Goal: Task Accomplishment & Management: Use online tool/utility

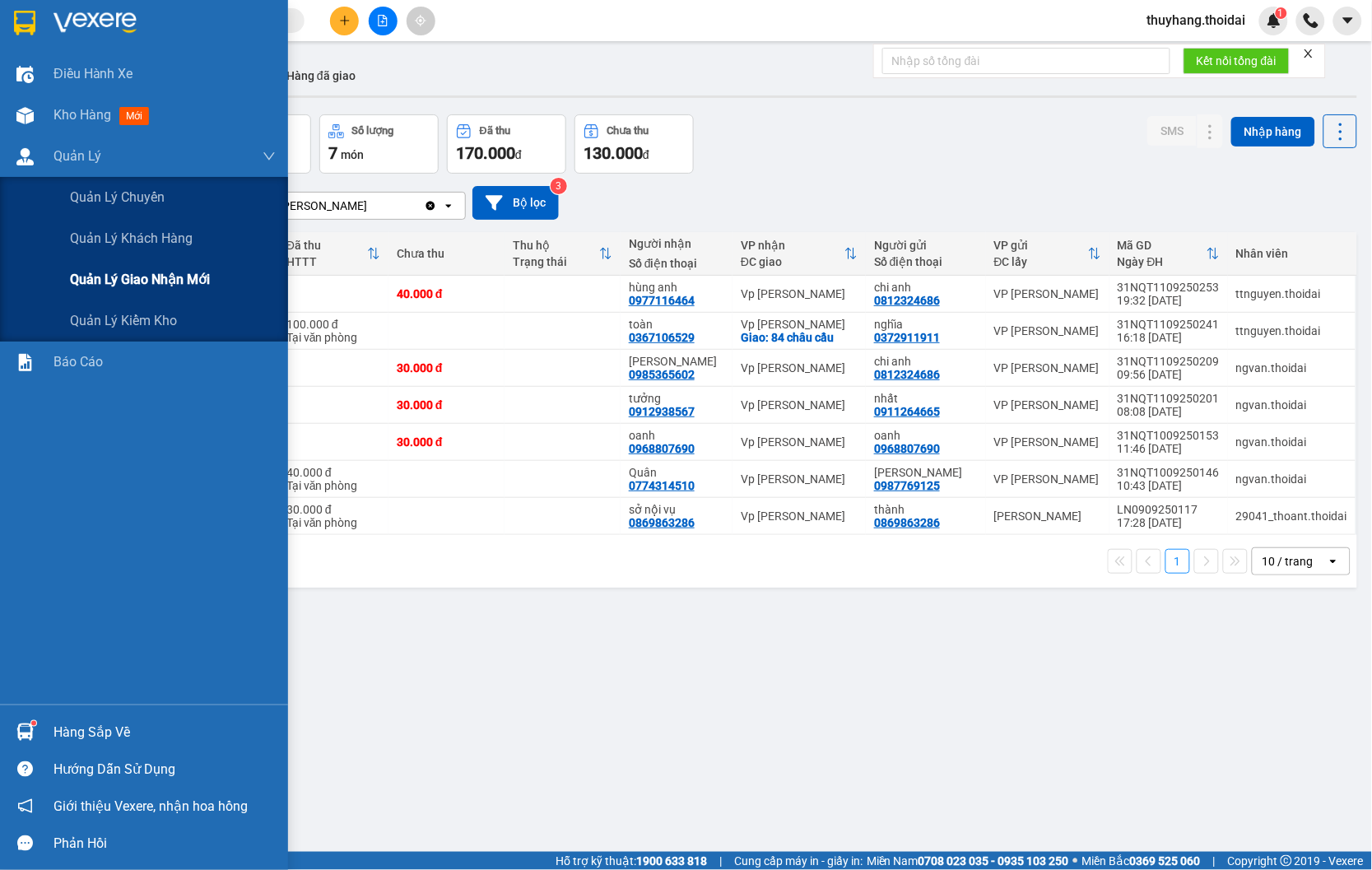
click at [143, 286] on span "Quản lý giao nhận mới" at bounding box center [140, 279] width 140 height 21
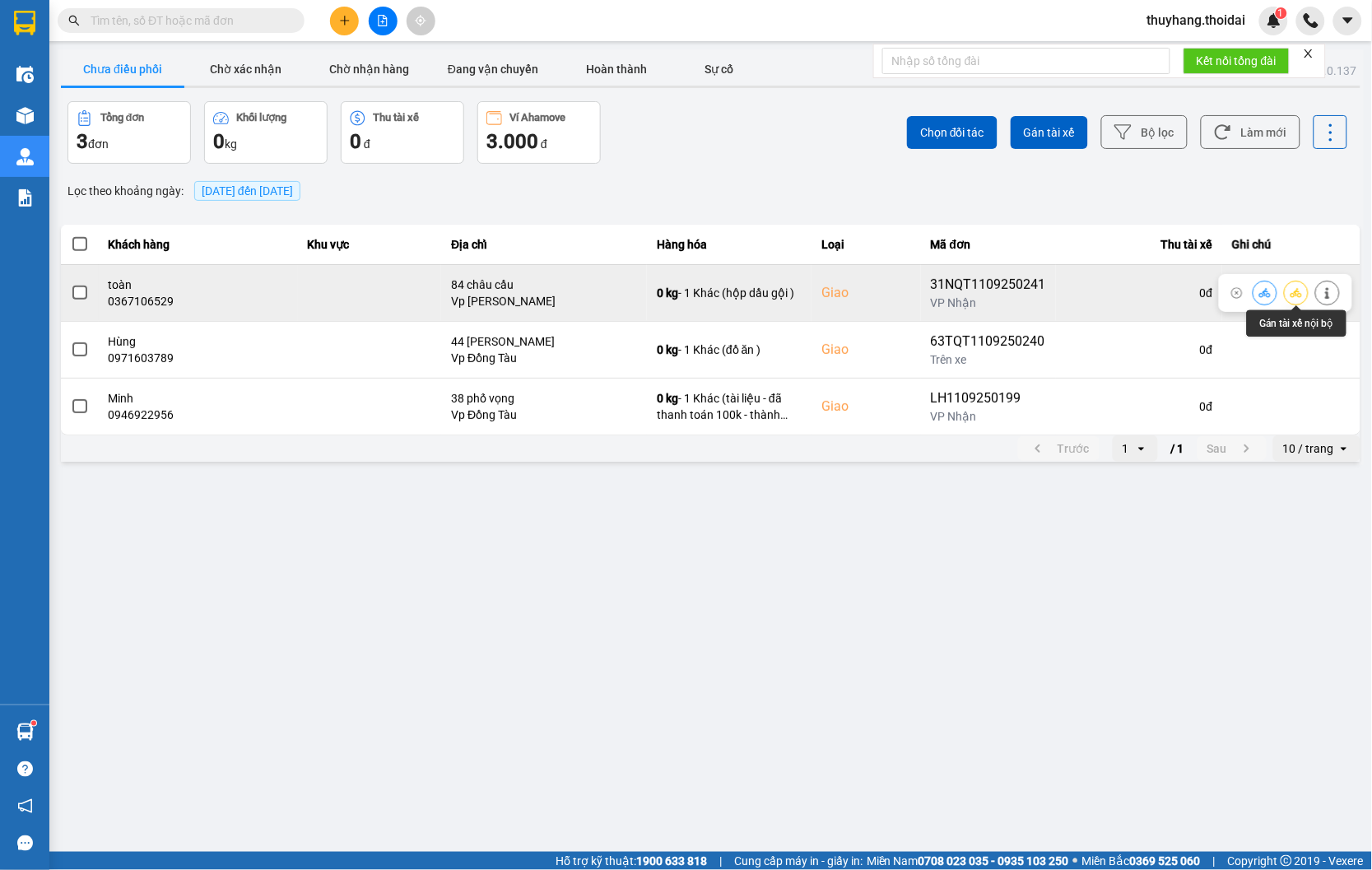
click at [1289, 291] on button at bounding box center [1297, 292] width 23 height 29
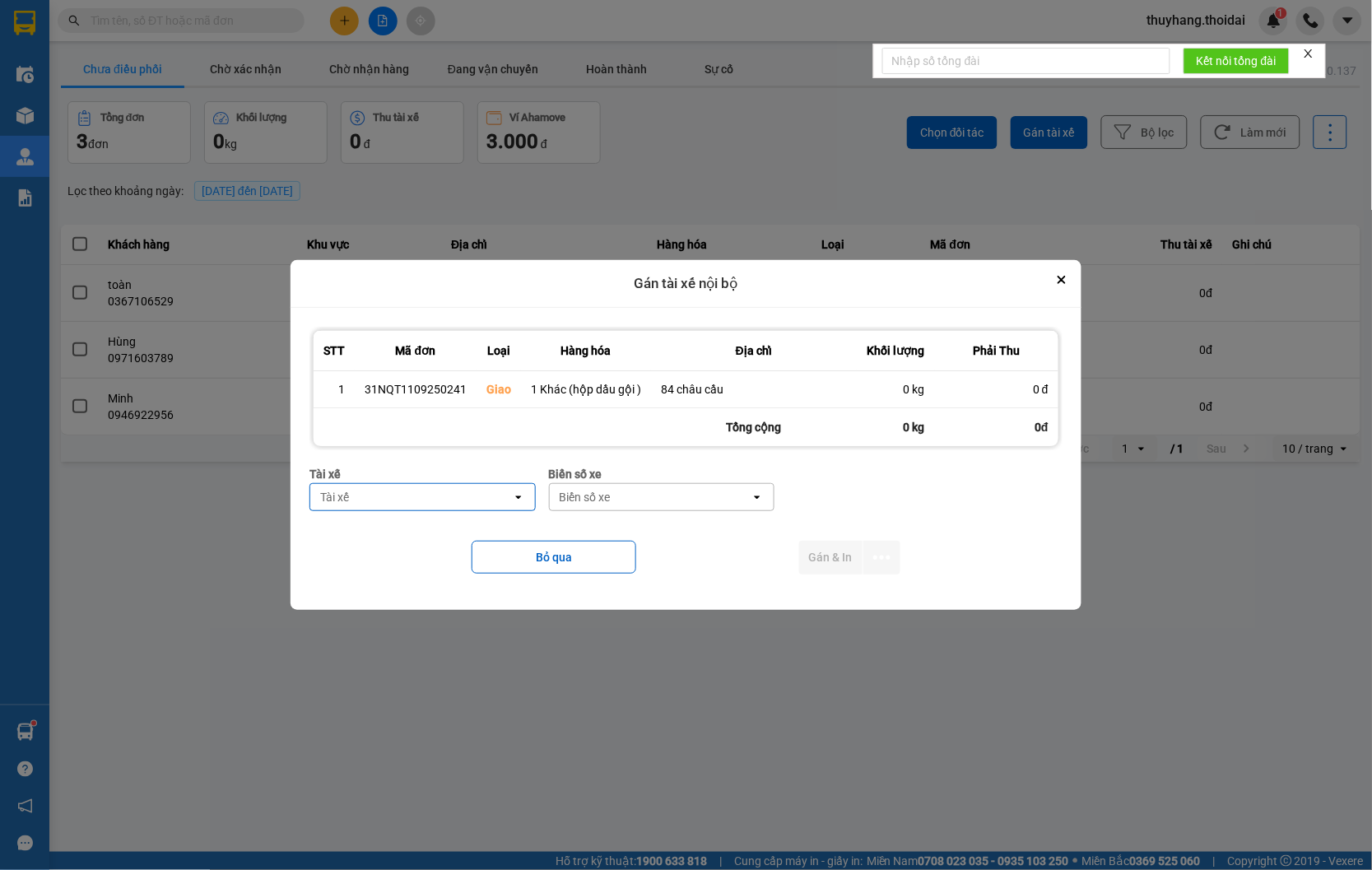
click at [415, 499] on div "Tài xế" at bounding box center [411, 496] width 202 height 26
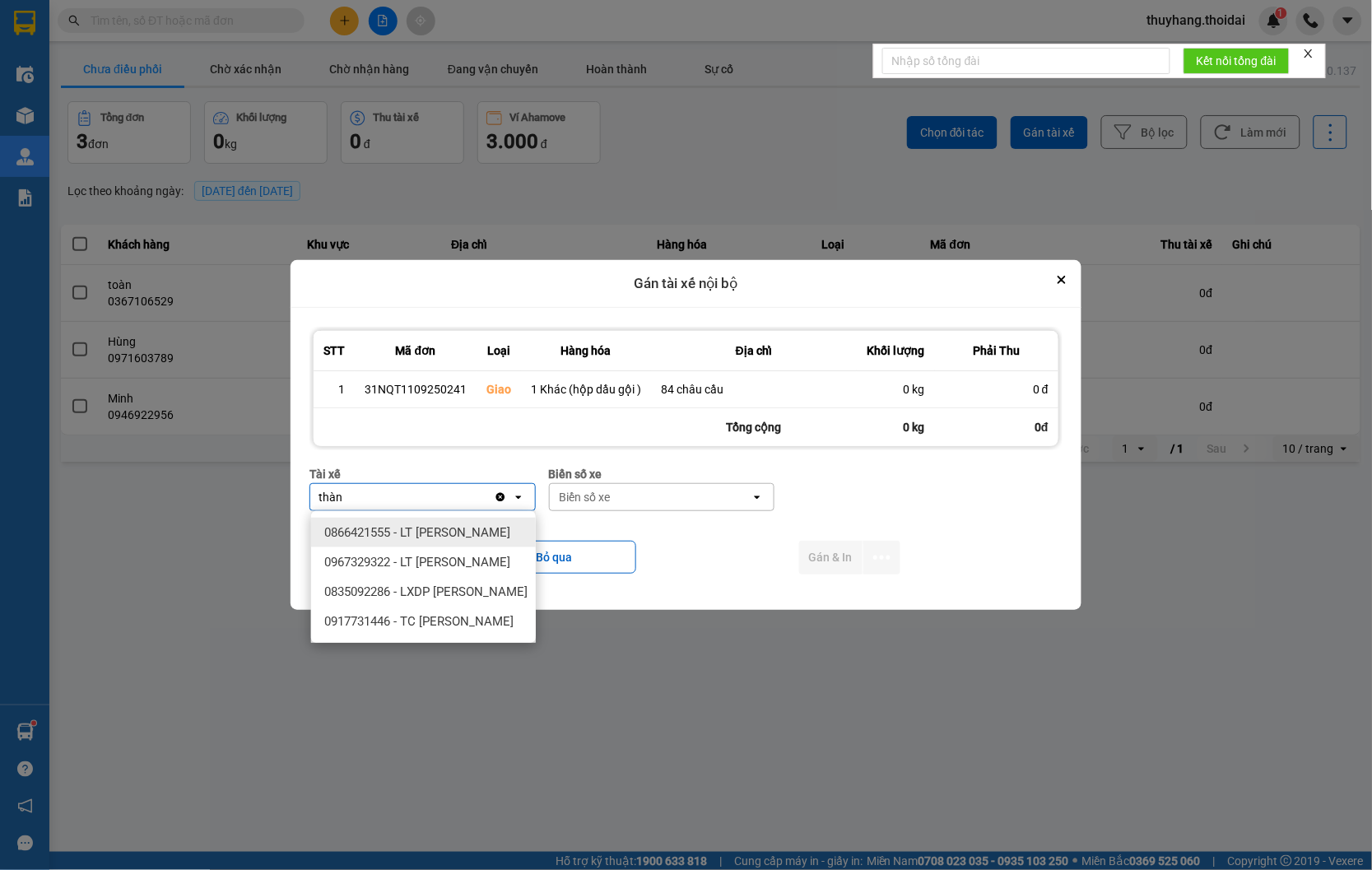
type input "thành"
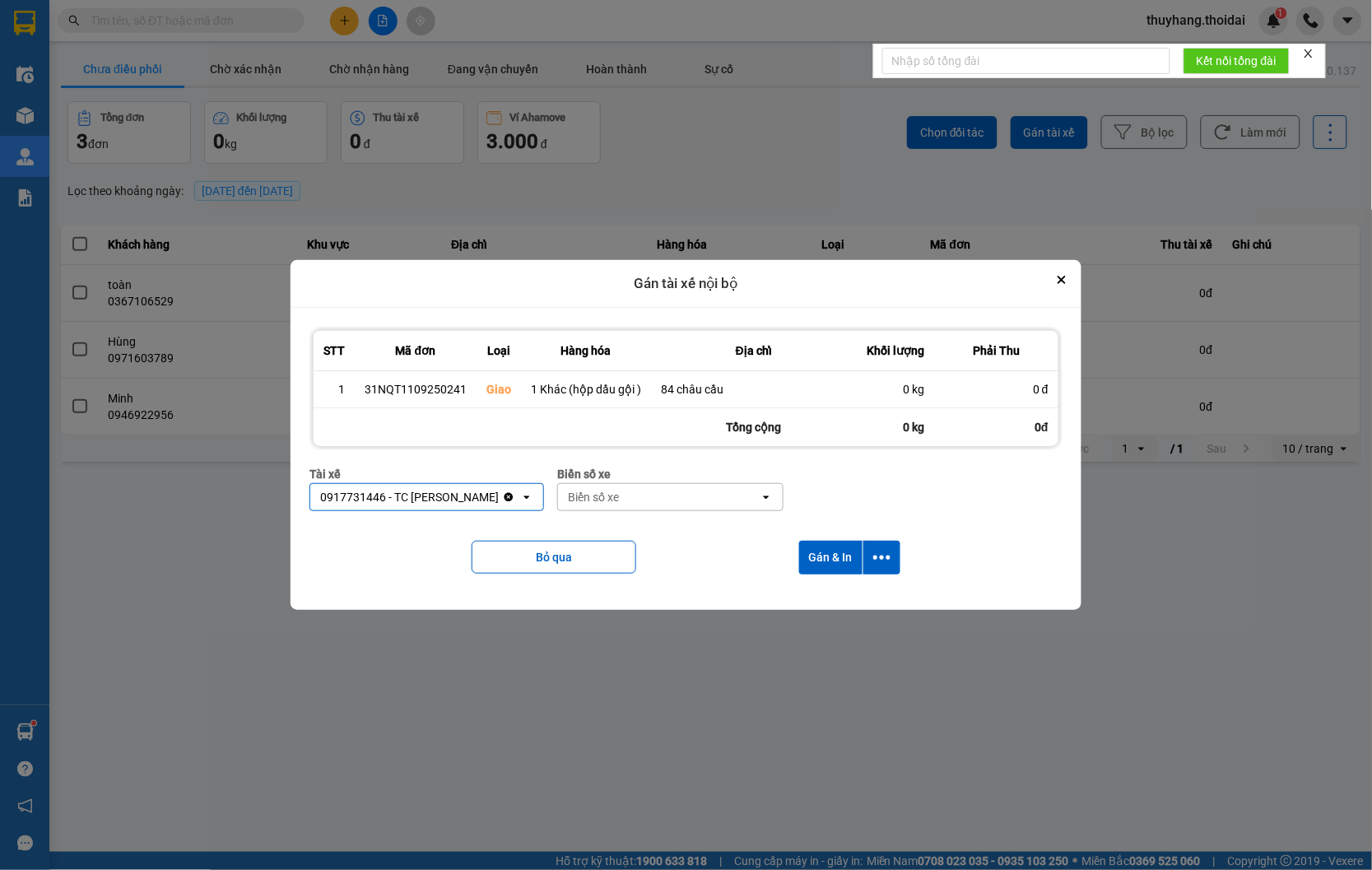
click at [607, 505] on div "Biển số xe" at bounding box center [659, 496] width 202 height 26
type input "144"
click at [647, 532] on span "90A-091.44" at bounding box center [623, 532] width 61 height 16
click at [678, 488] on div "90A-091.44" at bounding box center [650, 496] width 184 height 26
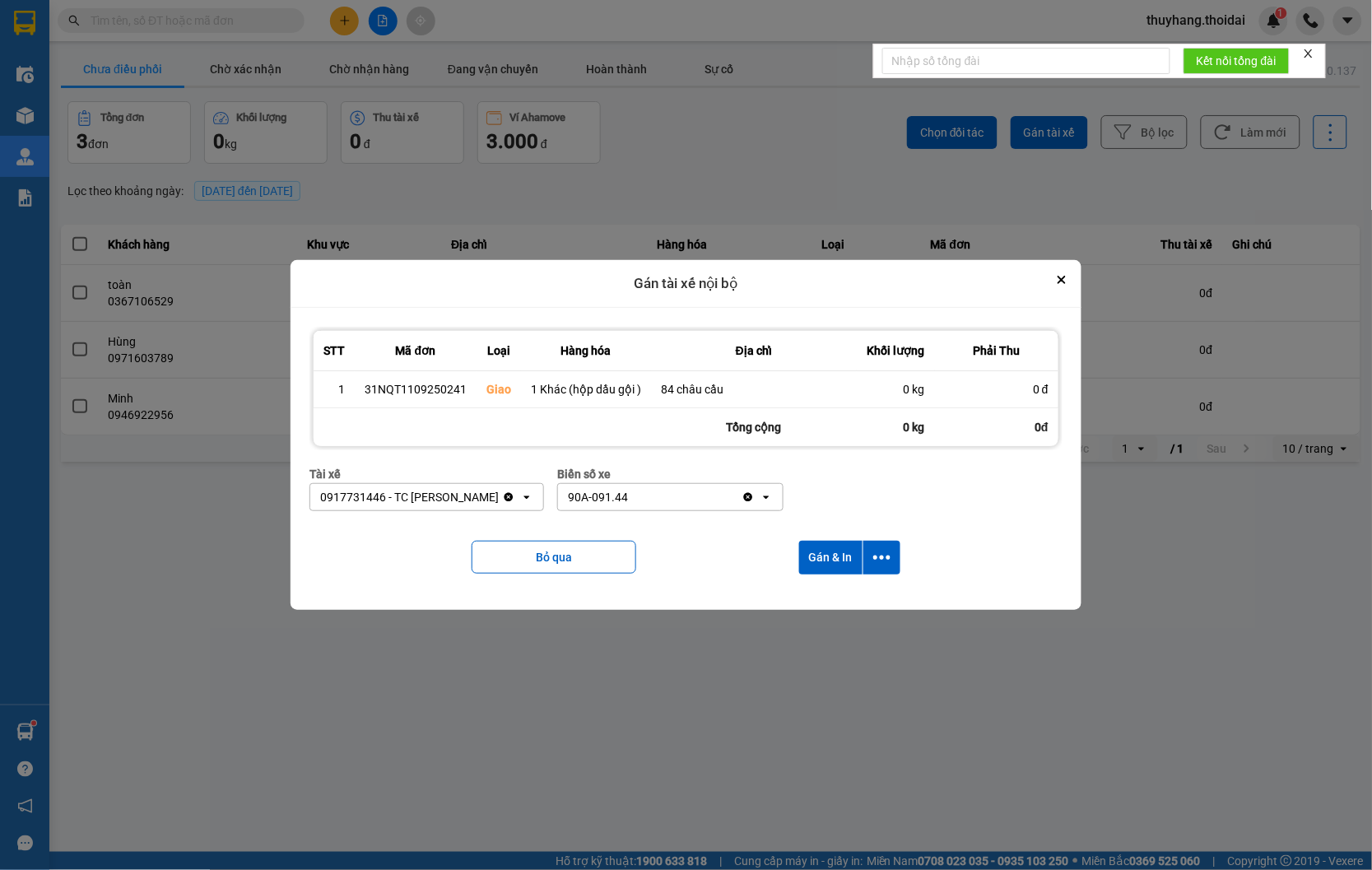
click at [678, 488] on div "90A-091.44" at bounding box center [650, 496] width 184 height 26
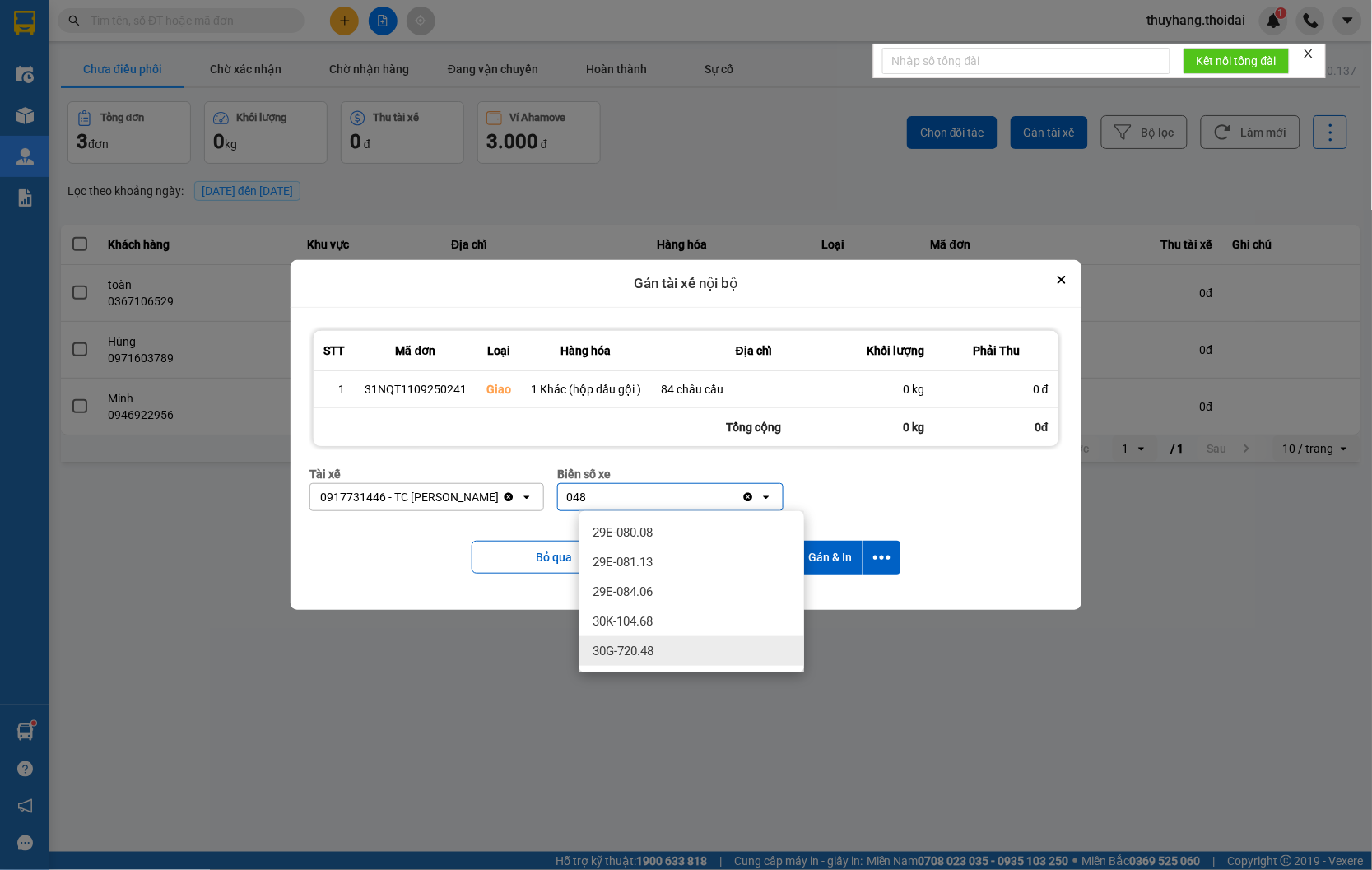
type input "048"
click at [660, 654] on div "30G-720.48" at bounding box center [692, 650] width 224 height 30
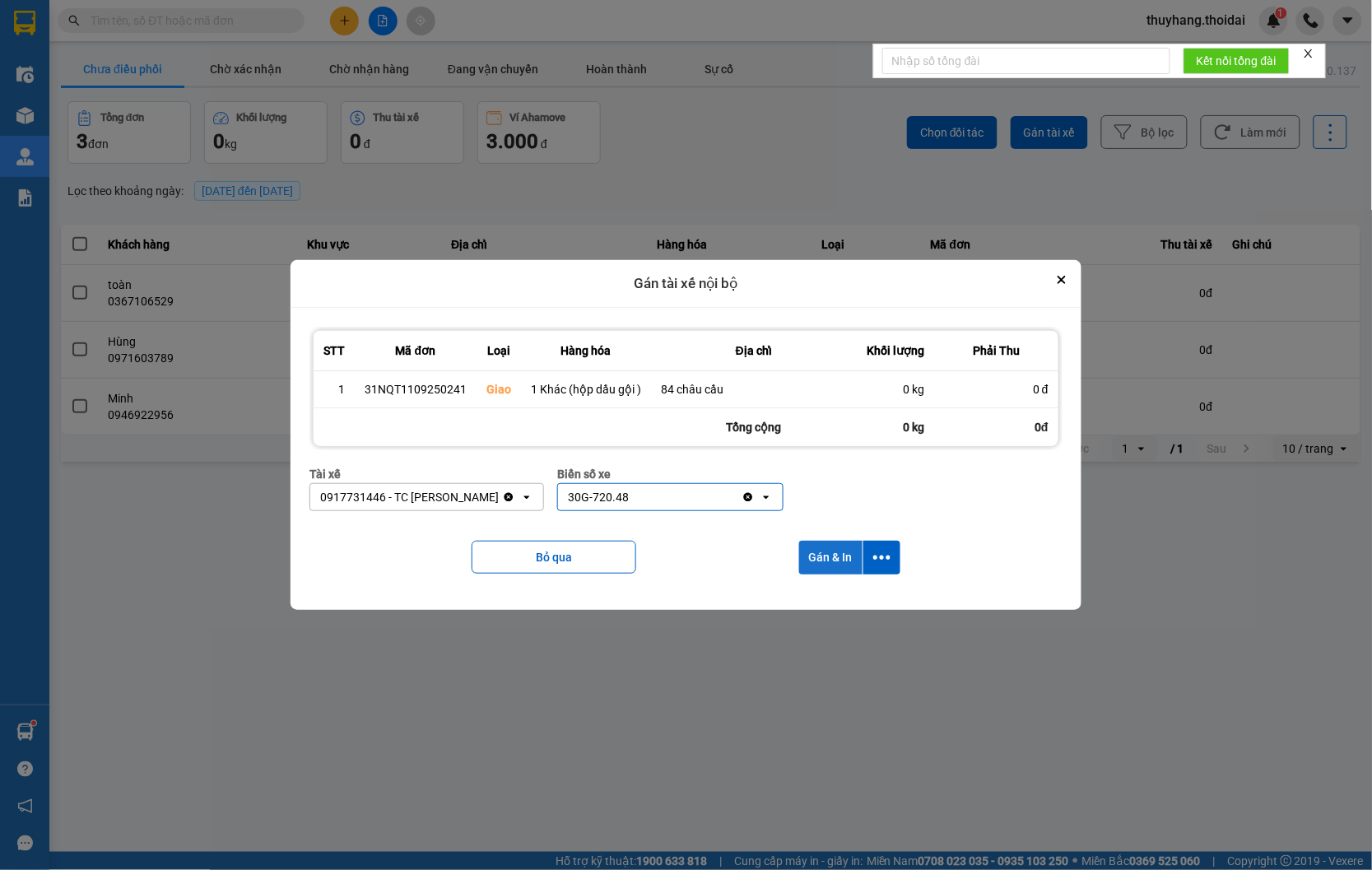
click at [843, 565] on button "Gán & In" at bounding box center [831, 558] width 64 height 34
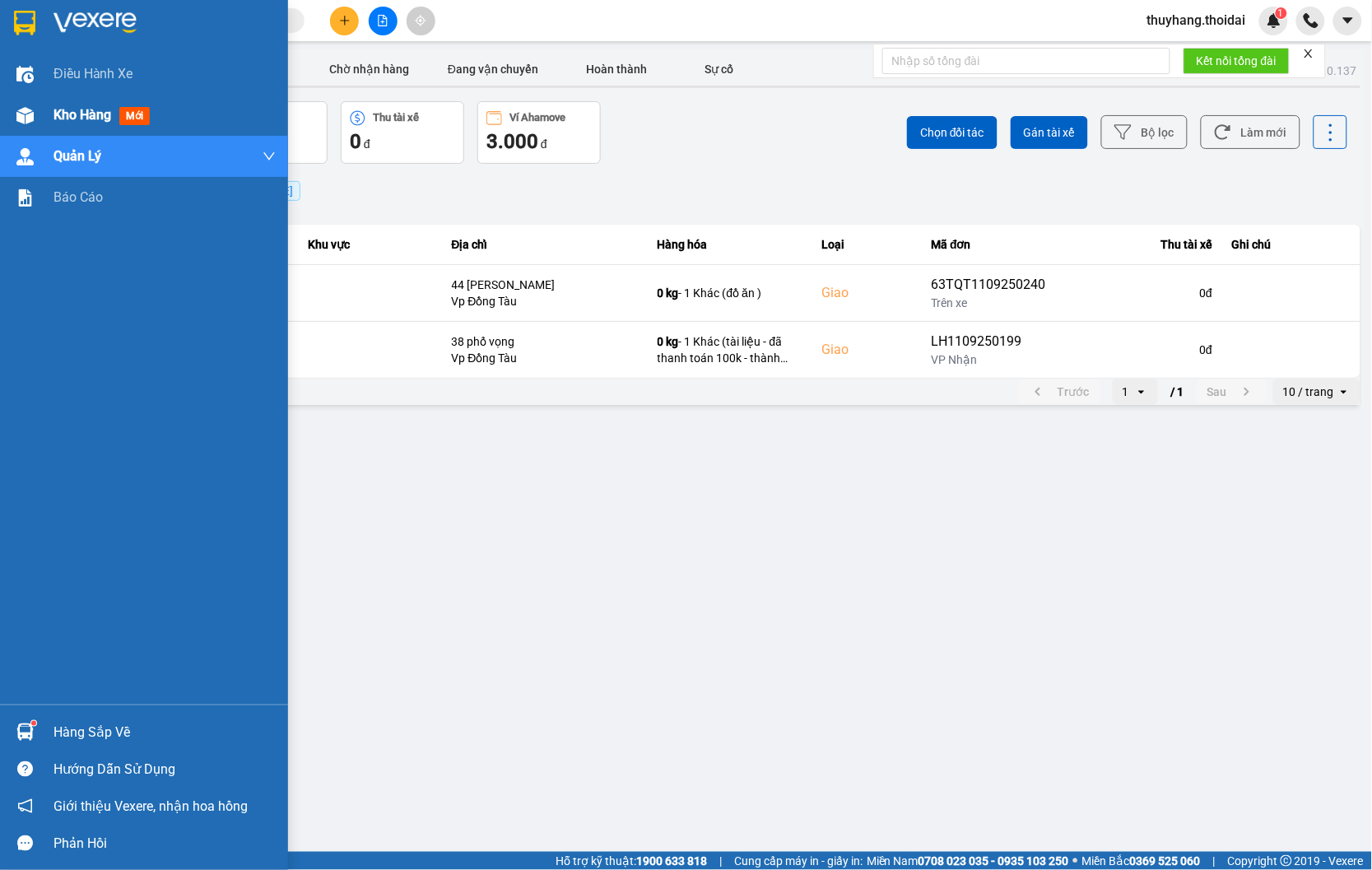
click at [70, 110] on span "Kho hàng" at bounding box center [83, 114] width 57 height 15
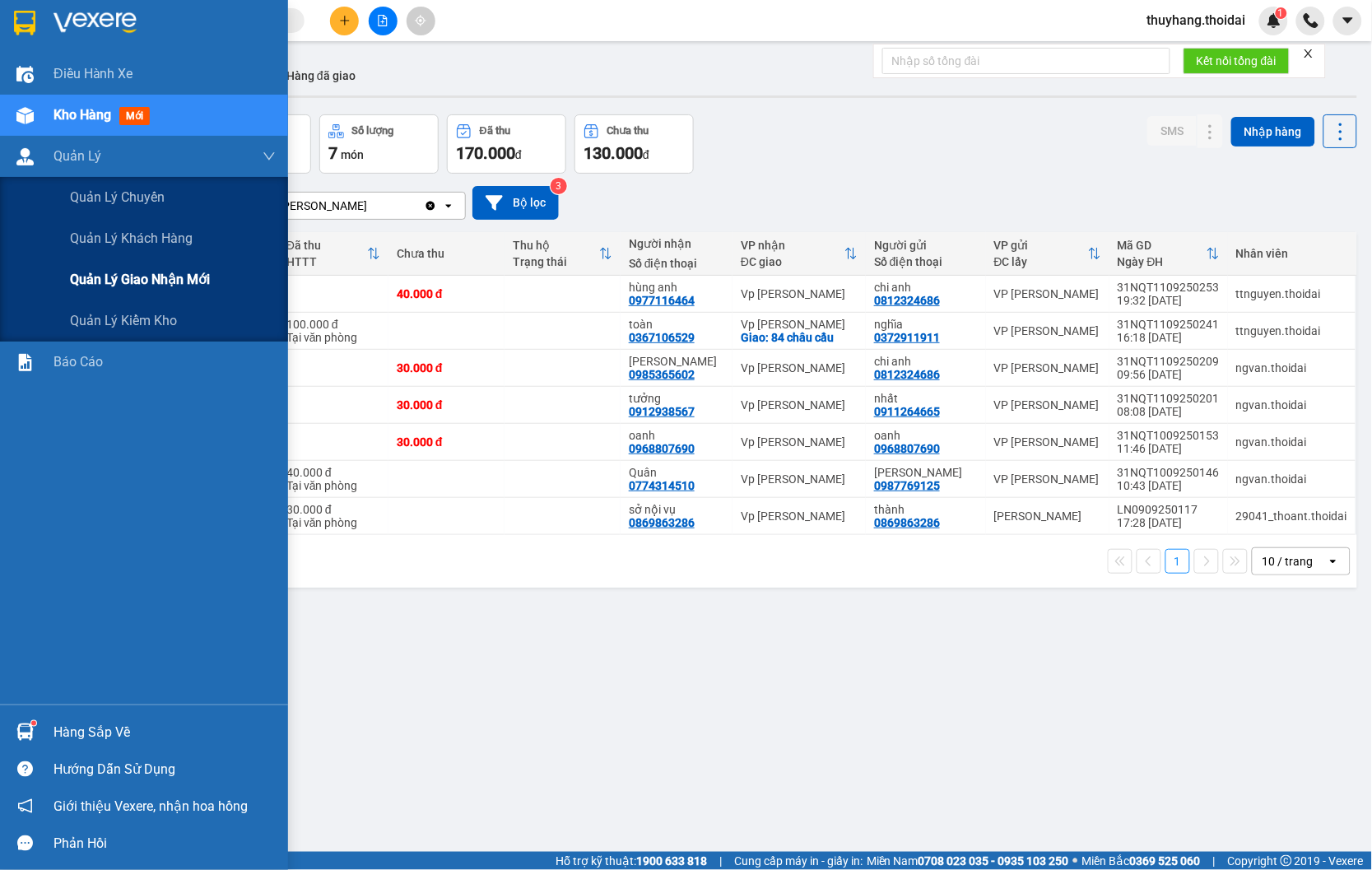
click at [122, 274] on span "Quản lý giao nhận mới" at bounding box center [140, 279] width 140 height 21
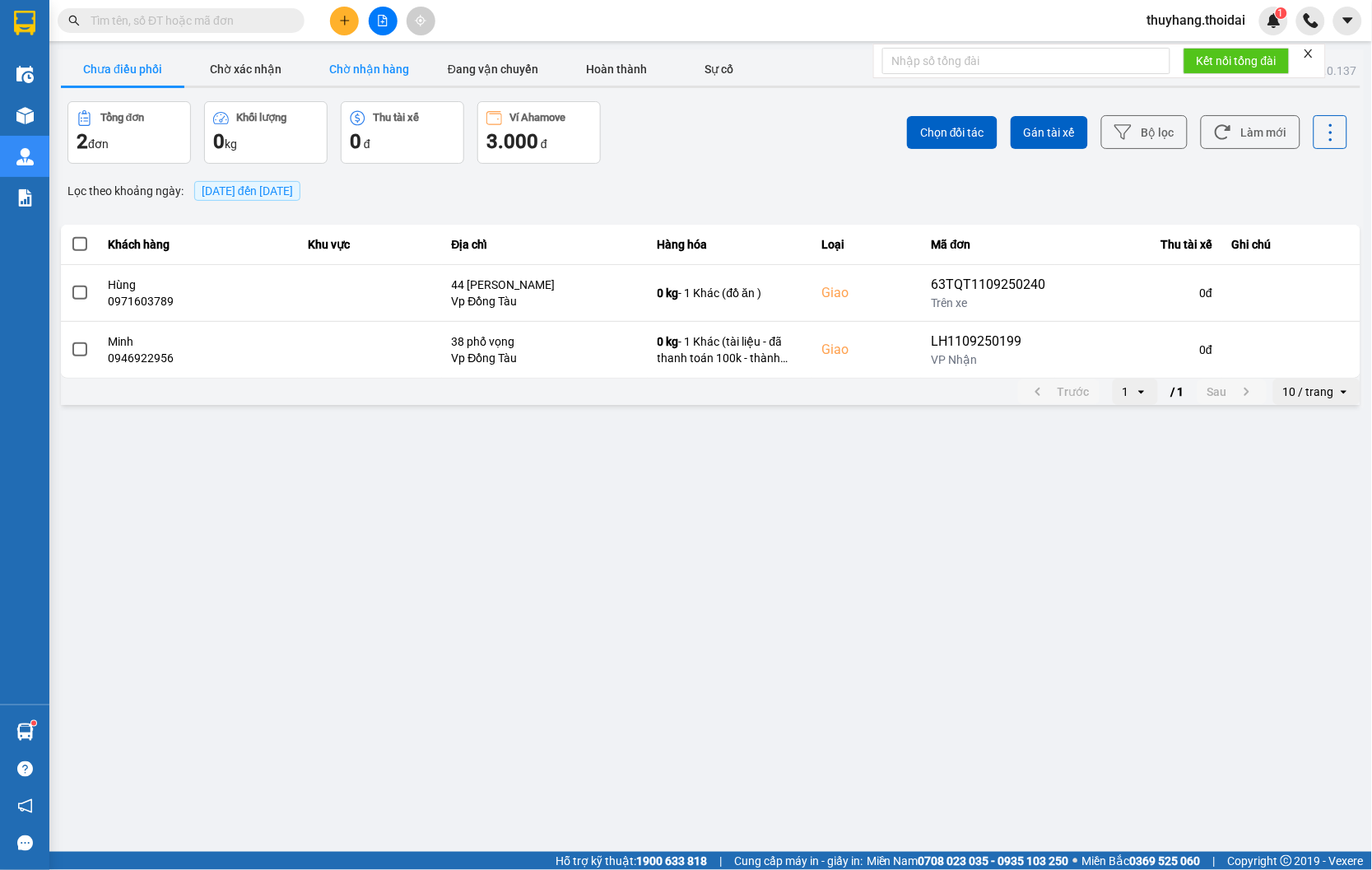
click at [380, 74] on button "Chờ nhận hàng" at bounding box center [370, 69] width 124 height 33
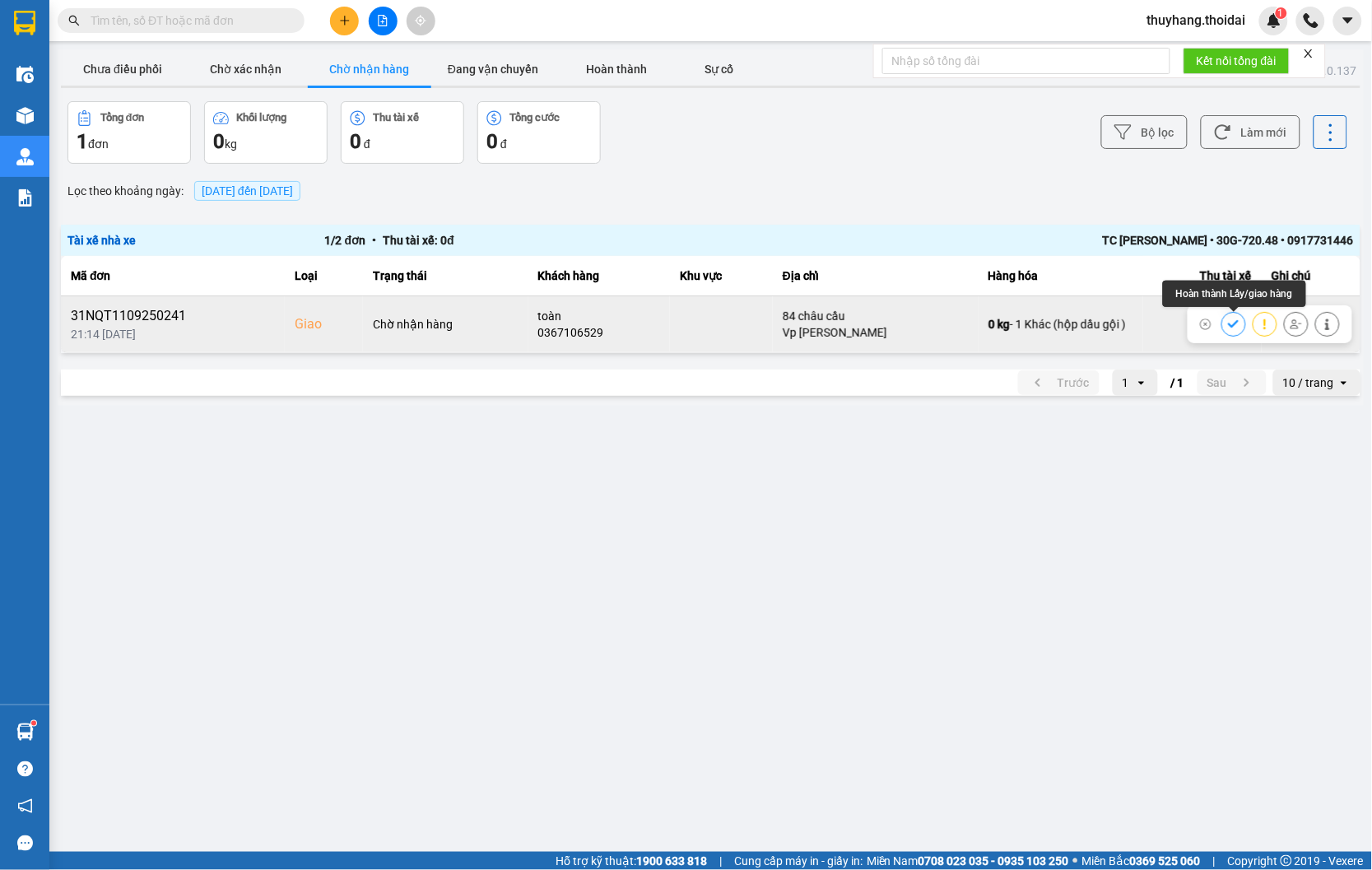
click at [1229, 325] on icon at bounding box center [1234, 324] width 11 height 7
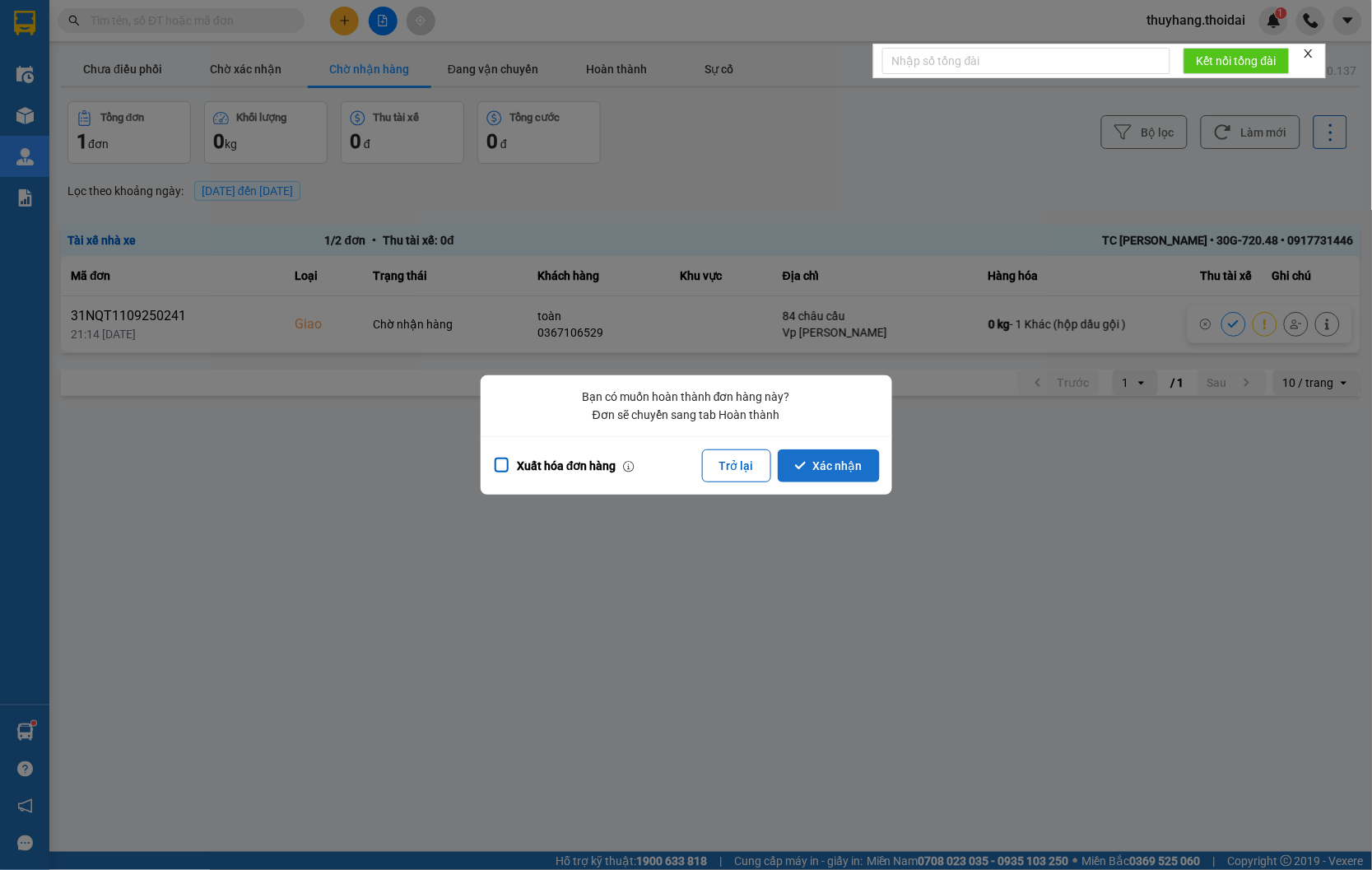
click at [830, 459] on button "Xác nhận" at bounding box center [829, 465] width 102 height 33
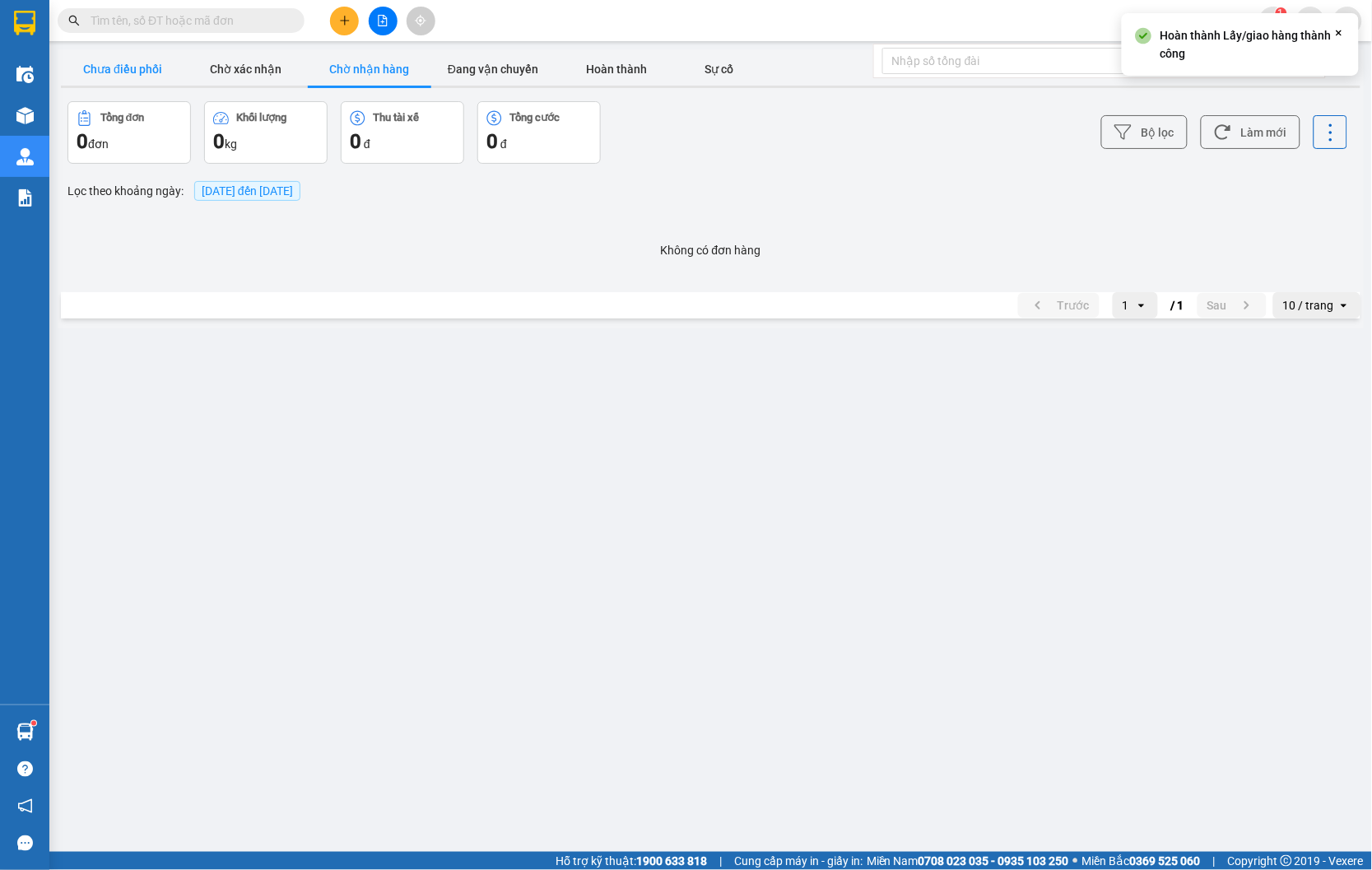
click at [148, 65] on button "Chưa điều phối" at bounding box center [123, 69] width 124 height 33
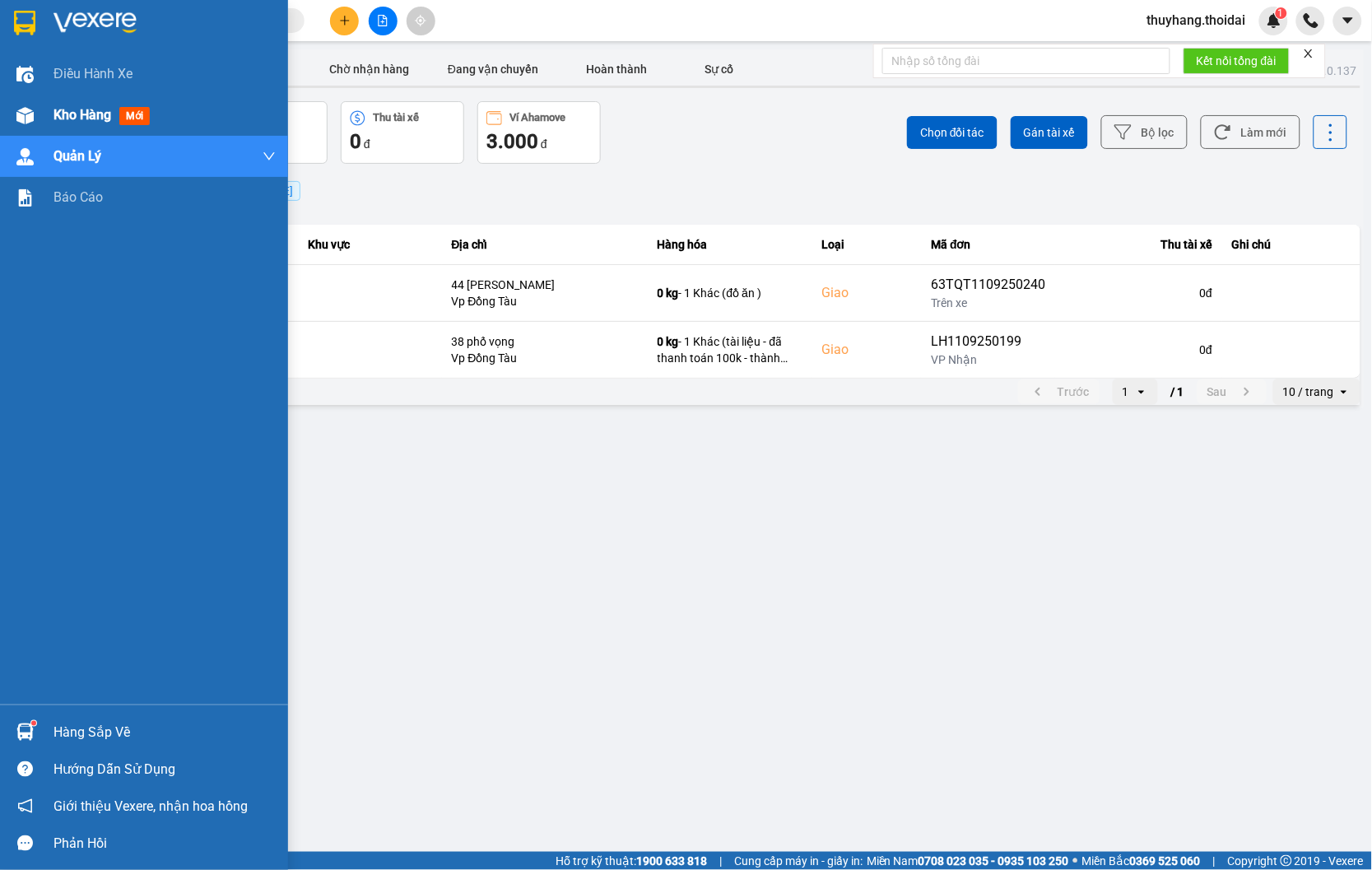
click at [59, 120] on span "Kho hàng" at bounding box center [83, 114] width 57 height 15
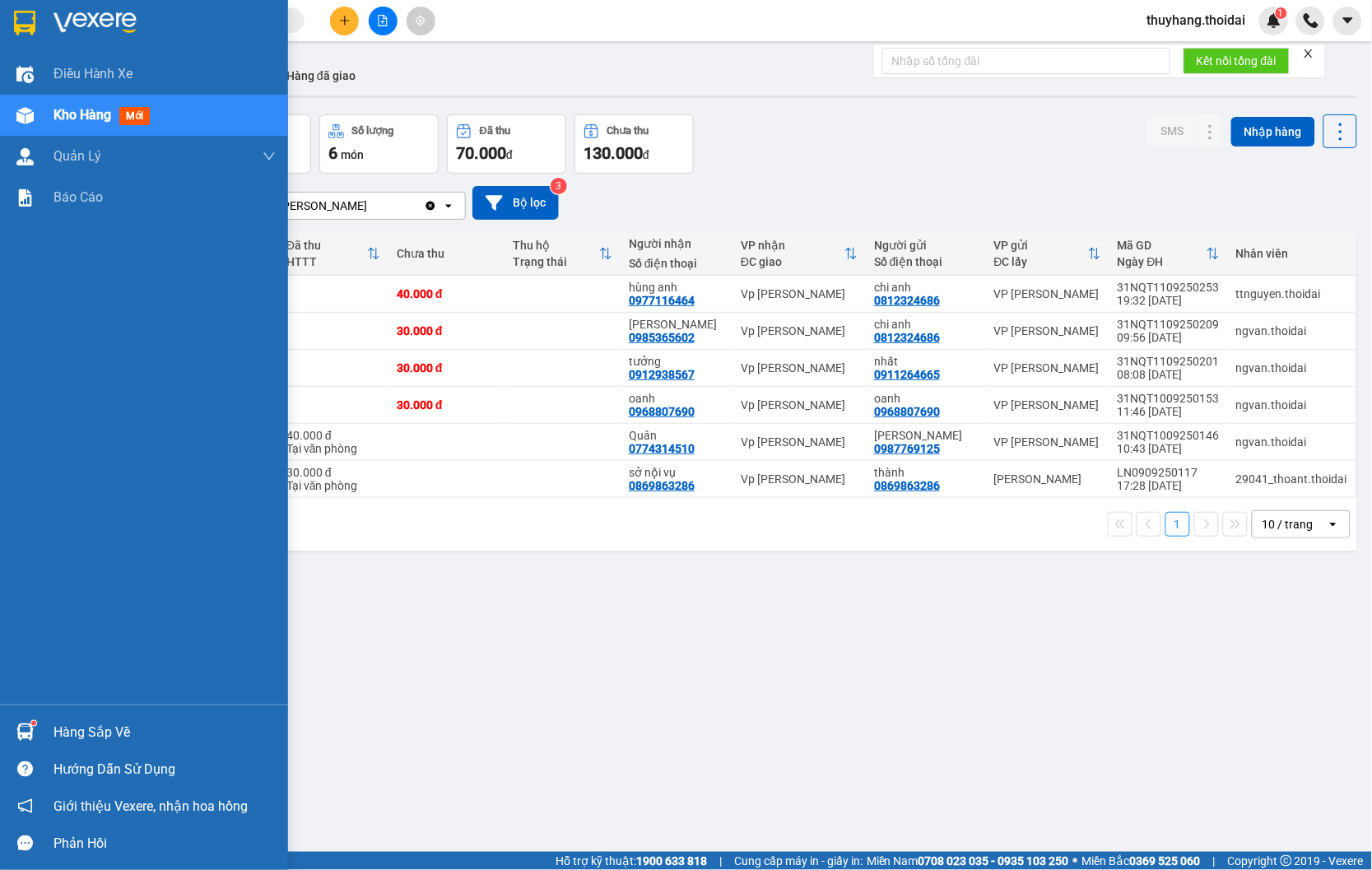
drag, startPoint x: 42, startPoint y: 725, endPoint x: 95, endPoint y: 730, distance: 53.2
click at [42, 726] on div "Hàng sắp về" at bounding box center [144, 731] width 288 height 37
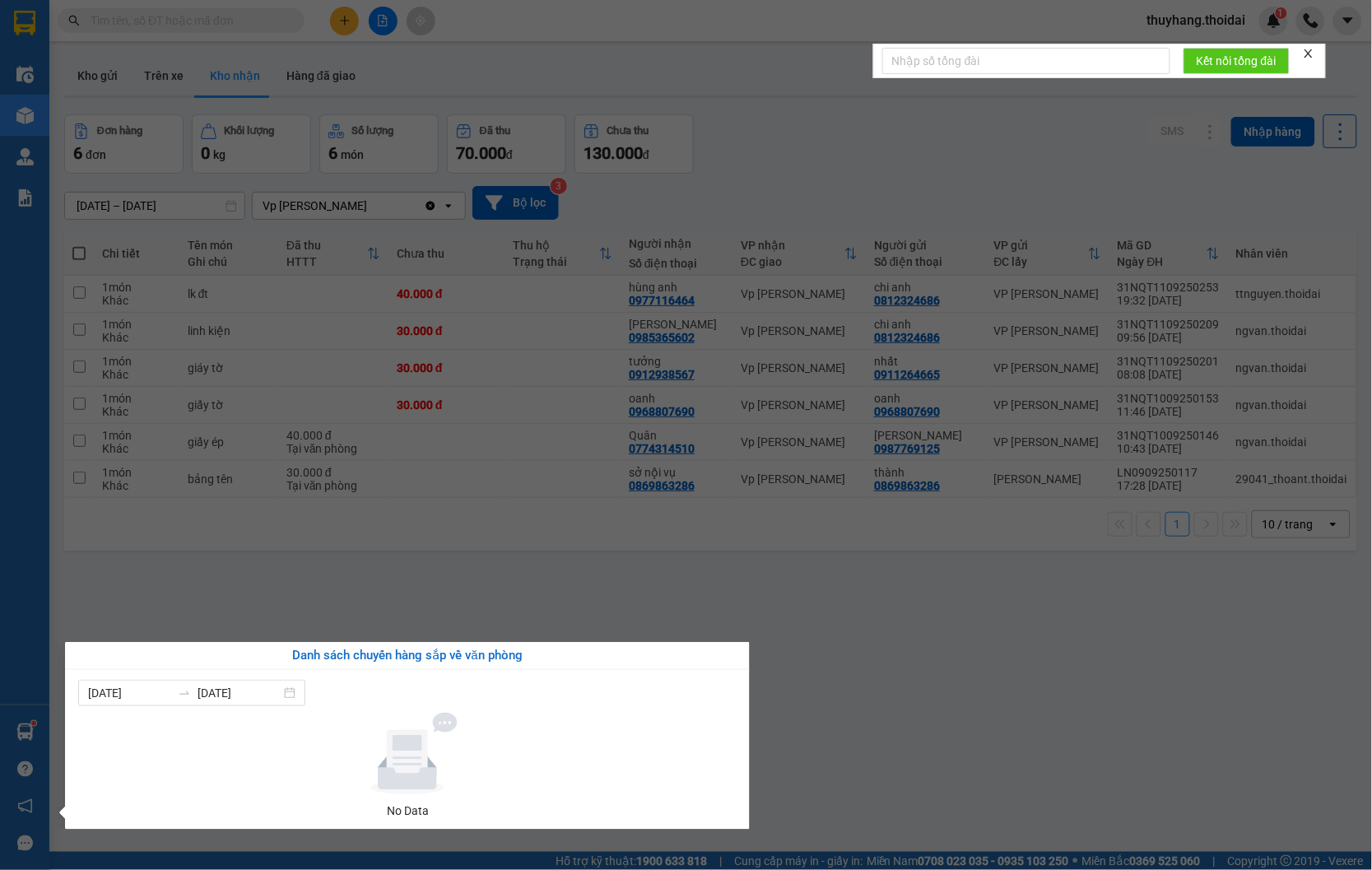
click at [497, 596] on section "Kết quả tìm kiếm ( 4 ) Bộ lọc Mã ĐH Trạng thái Món hàng Thu hộ Tổng cước Chưa c…" at bounding box center [686, 435] width 1372 height 870
